Goal: Task Accomplishment & Management: Manage account settings

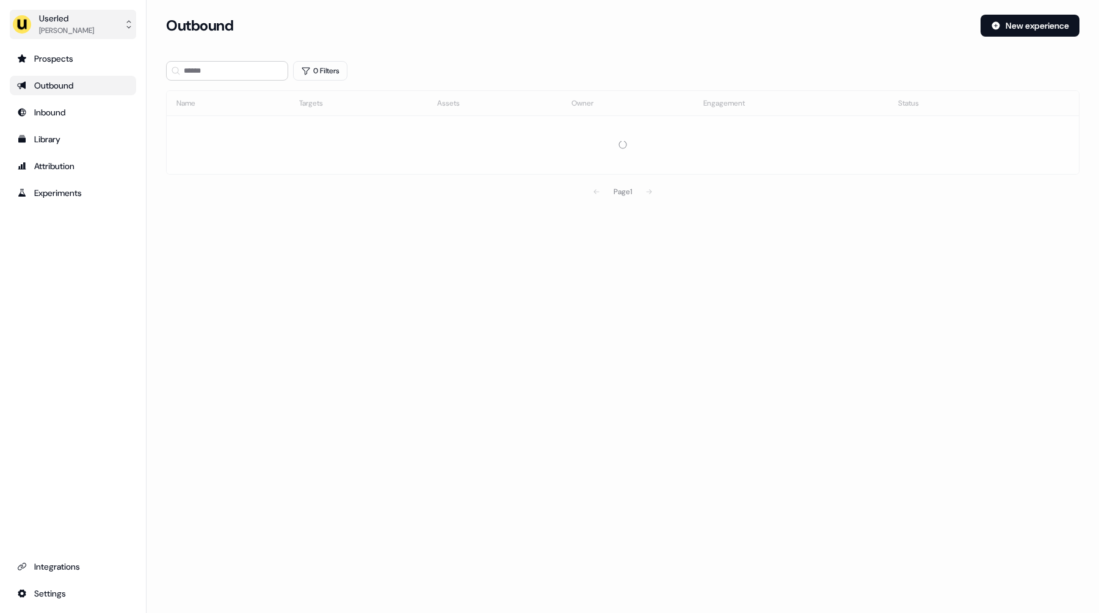
click at [88, 25] on button "Userled [PERSON_NAME]" at bounding box center [73, 24] width 126 height 29
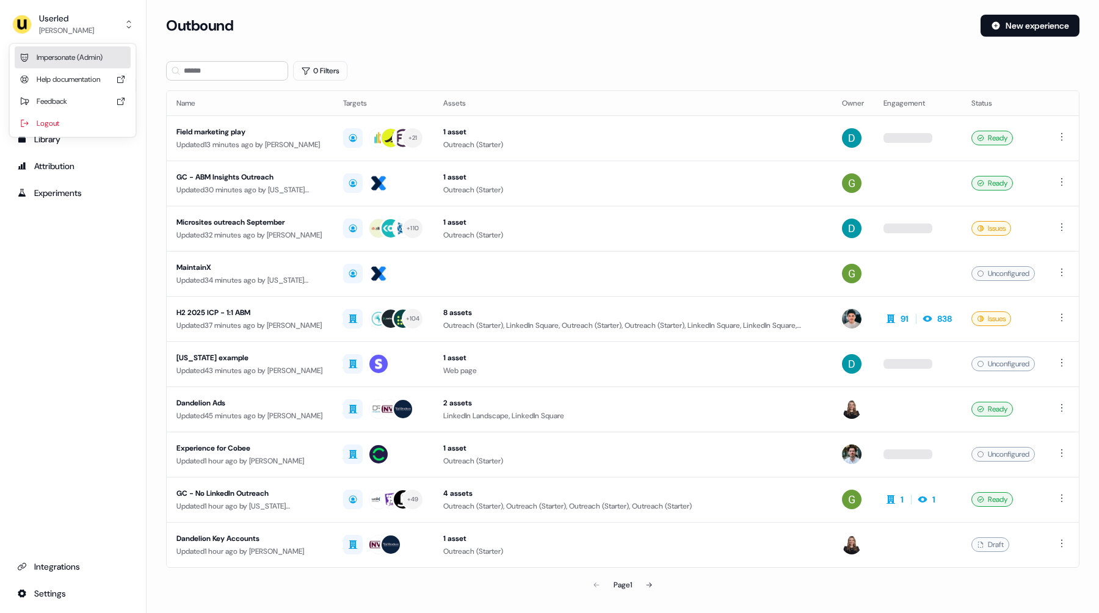
click at [84, 49] on div "Impersonate (Admin)" at bounding box center [73, 57] width 116 height 22
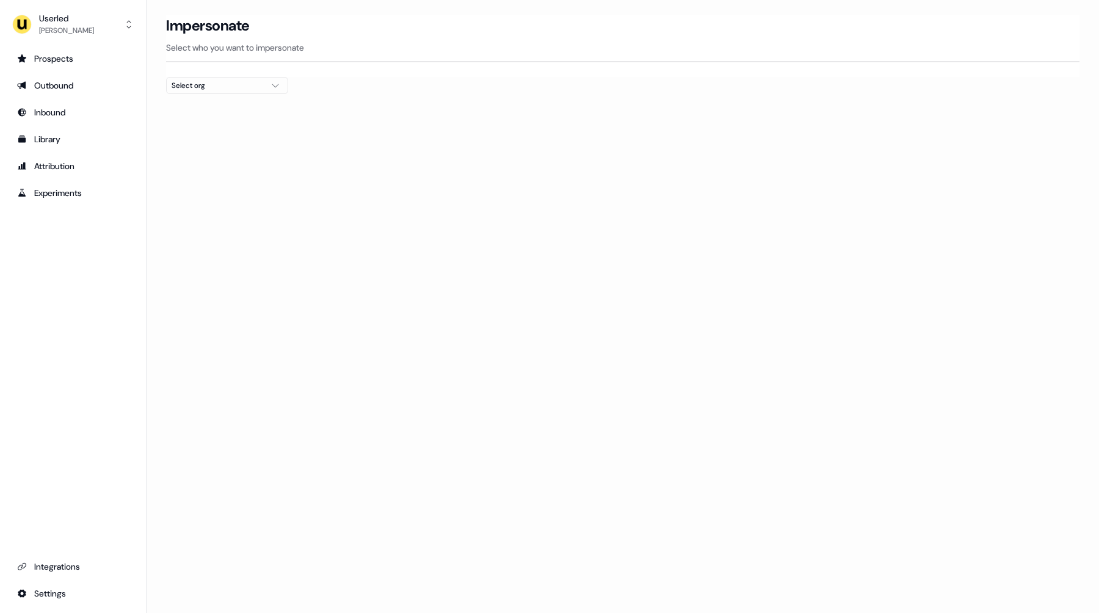
click at [191, 80] on div "Select org" at bounding box center [218, 85] width 92 height 12
click at [222, 173] on div "[PERSON_NAME] People" at bounding box center [227, 169] width 121 height 20
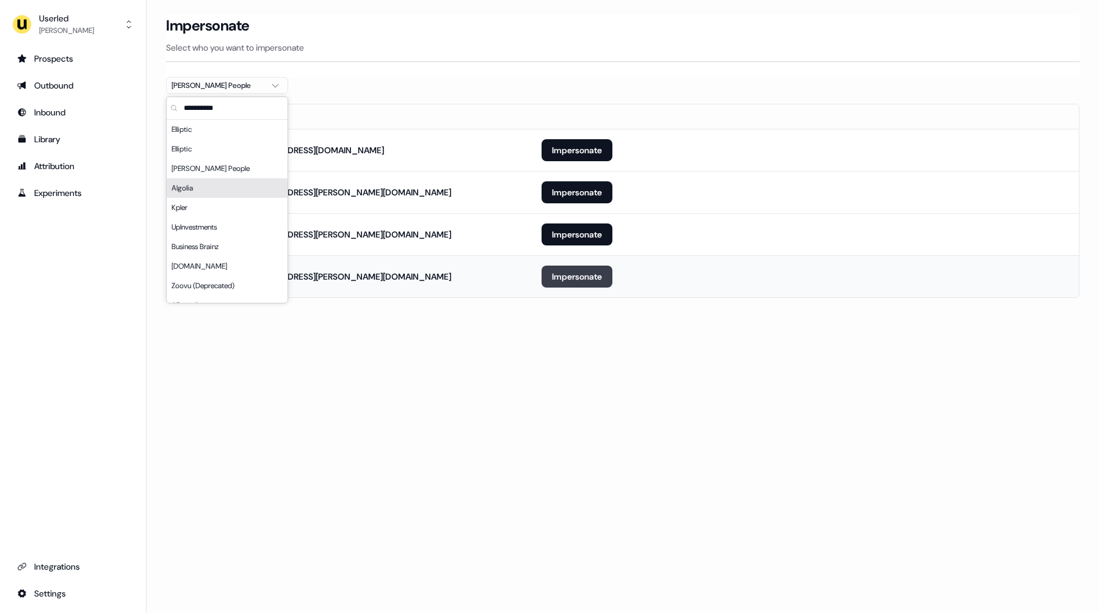
click at [559, 280] on button "Impersonate" at bounding box center [577, 277] width 71 height 22
